Goal: Task Accomplishment & Management: Use online tool/utility

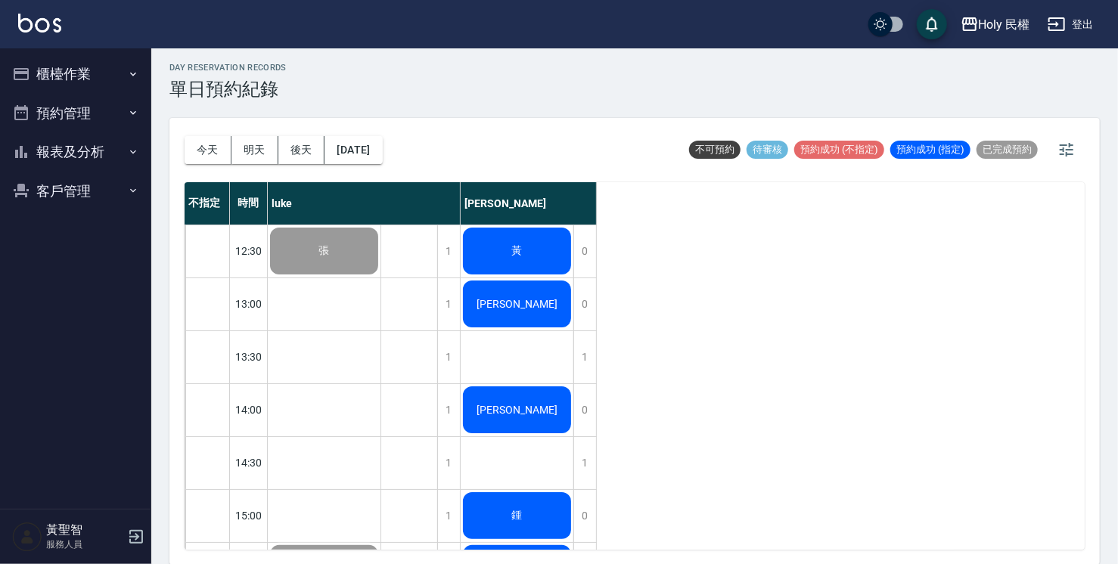
scroll to position [533, 0]
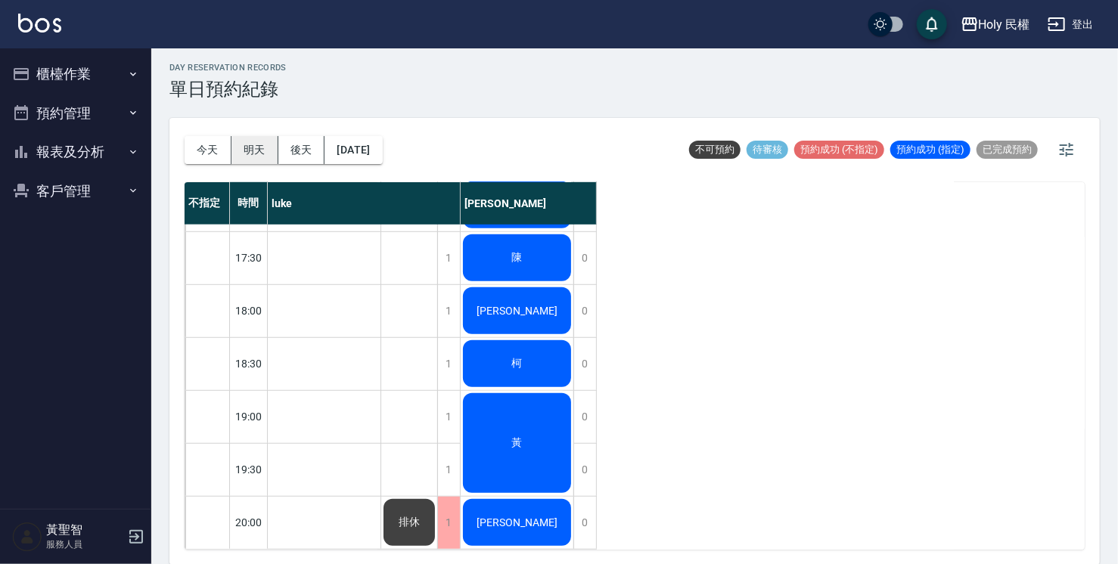
click at [257, 150] on button "明天" at bounding box center [254, 150] width 47 height 28
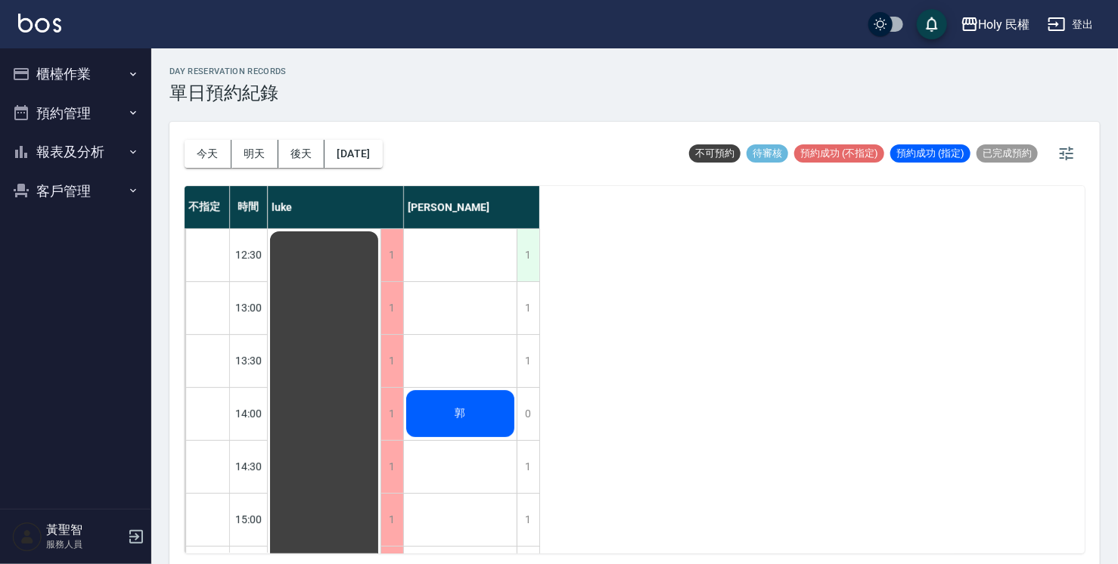
click at [526, 253] on div "1" at bounding box center [527, 255] width 23 height 52
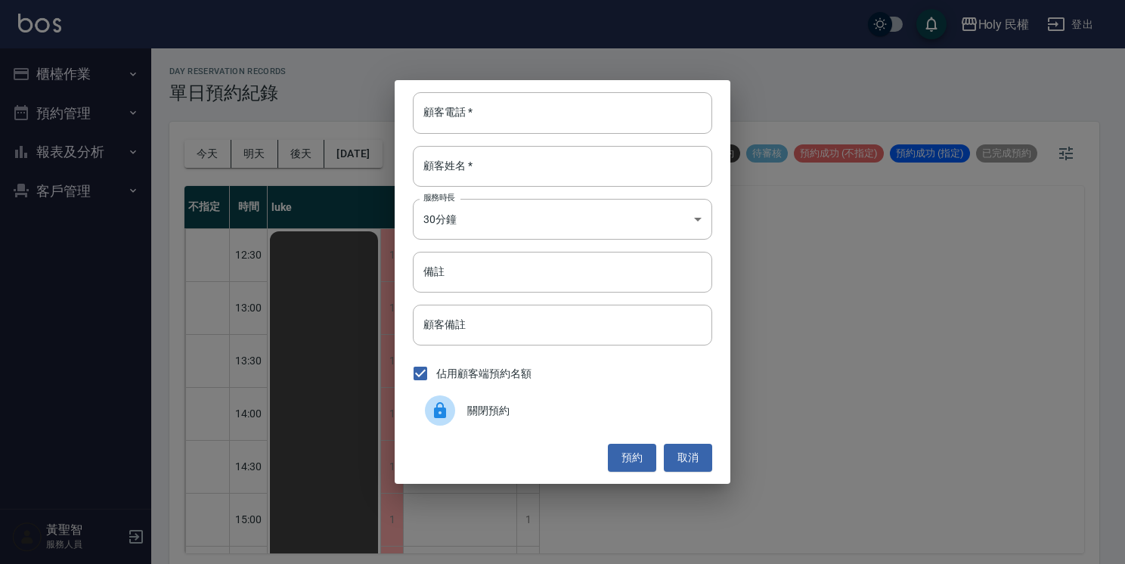
click at [215, 254] on div "顧客電話   * 顧客電話   * 顧客姓名   * 顧客姓名   * 服務時長 30分鐘 1 服務時長 備註 備註 顧客備註 顧客備註 佔用顧客端預約名額 …" at bounding box center [562, 282] width 1125 height 564
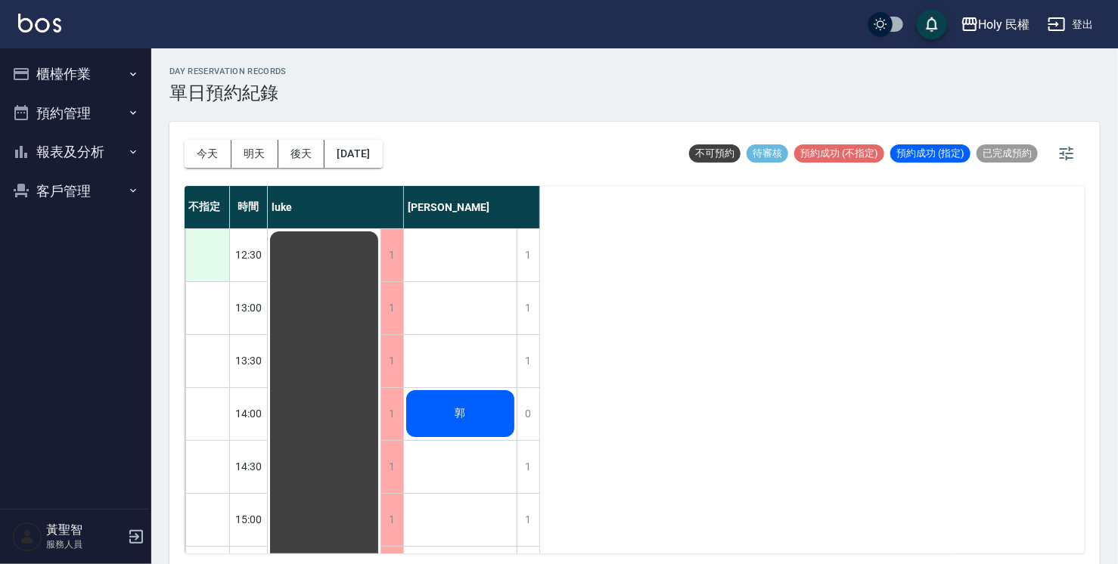
click at [209, 256] on div at bounding box center [207, 255] width 44 height 52
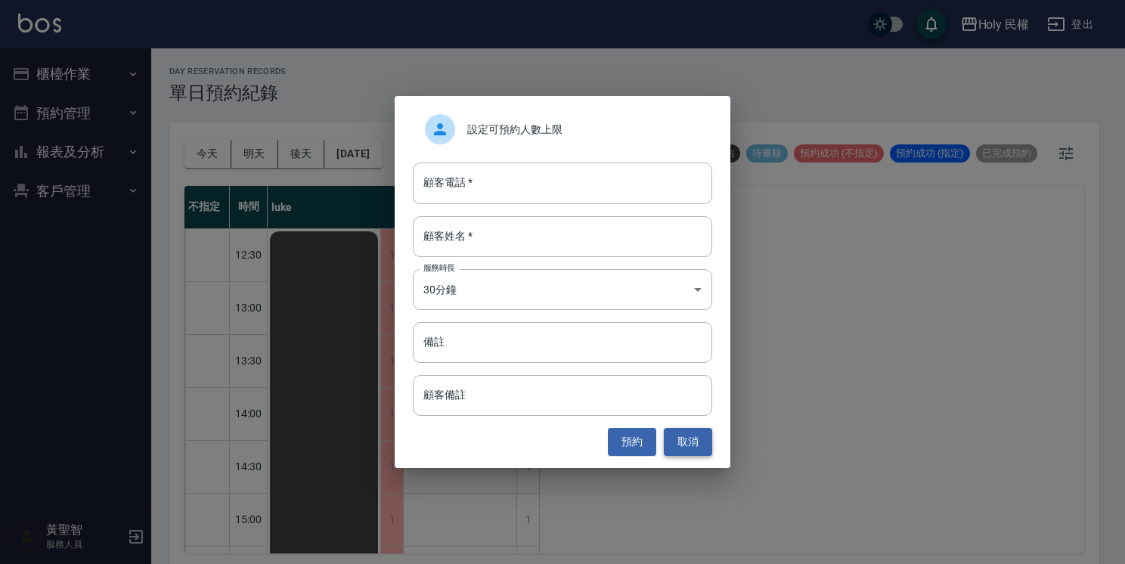
click at [699, 442] on button "取消" at bounding box center [688, 442] width 48 height 28
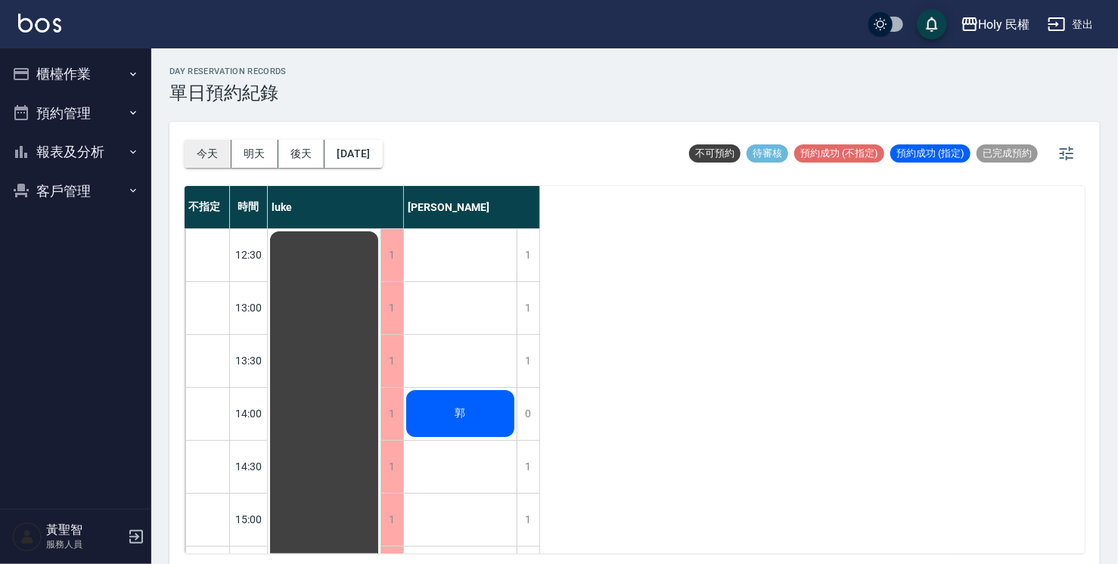
click at [216, 155] on button "今天" at bounding box center [208, 154] width 47 height 28
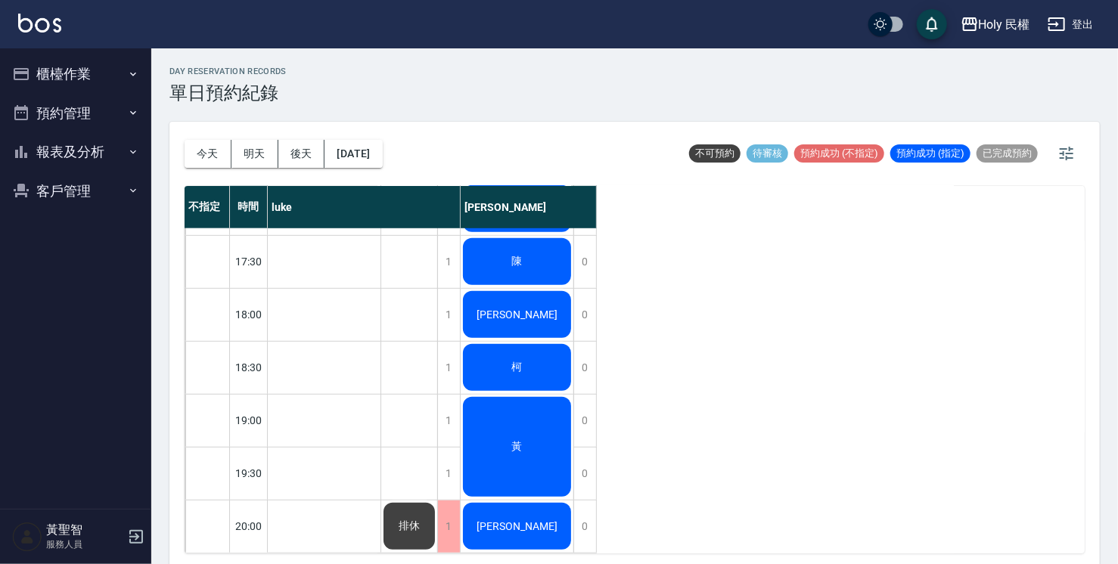
scroll to position [4, 0]
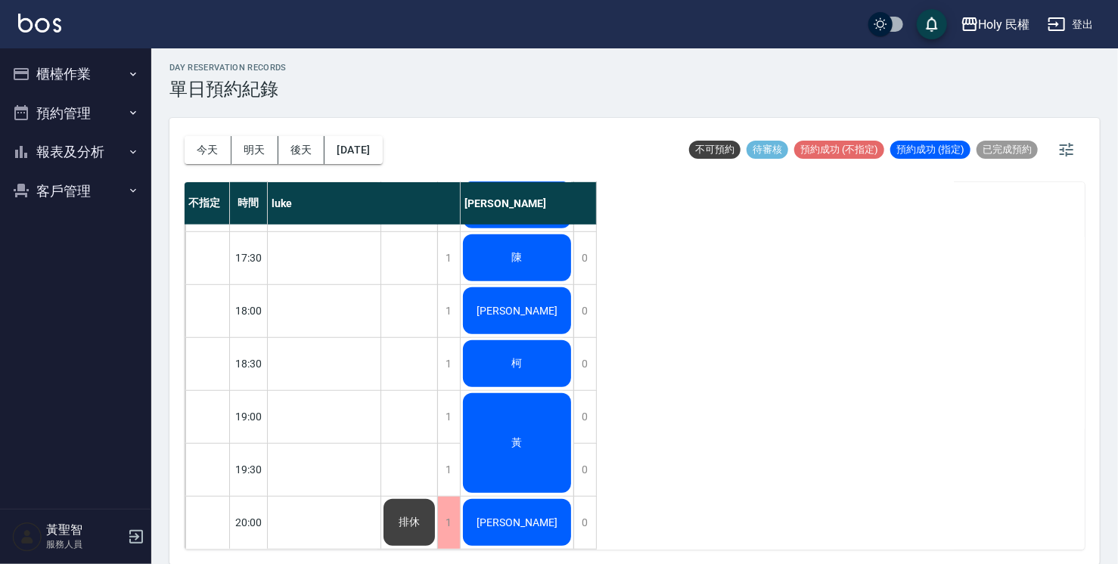
click at [88, 79] on button "櫃檯作業" at bounding box center [75, 73] width 139 height 39
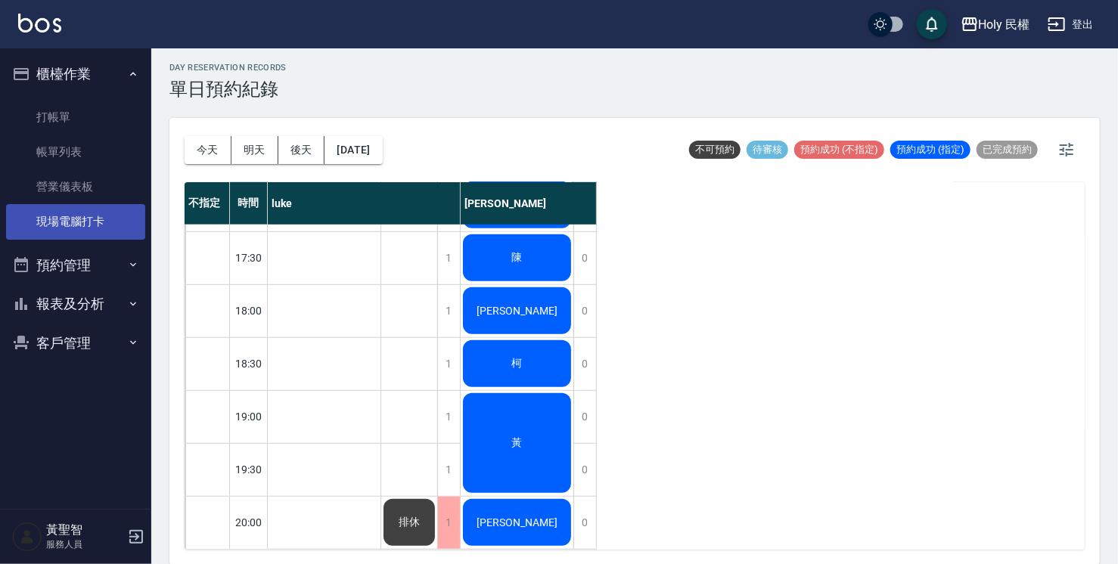
click at [97, 219] on link "現場電腦打卡" at bounding box center [75, 221] width 139 height 35
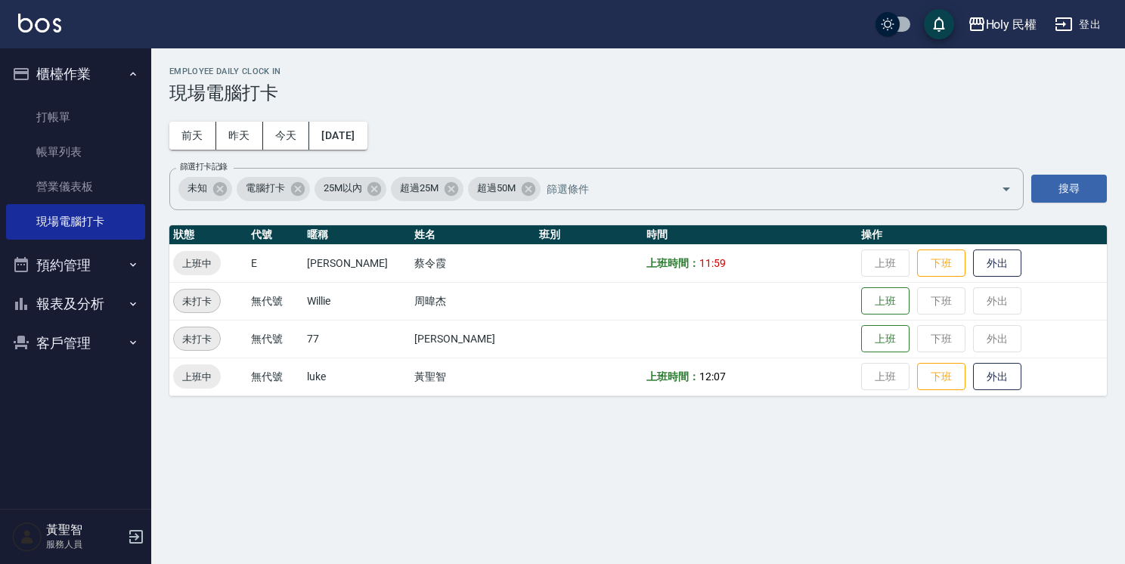
click at [780, 541] on div "Employee Daily Clock In 現場電腦打卡 [DATE] [DATE] [DATE] [DATE] 篩選打卡記錄 未知 電腦打卡 25M以內…" at bounding box center [562, 282] width 1125 height 564
